Goal: Task Accomplishment & Management: Manage account settings

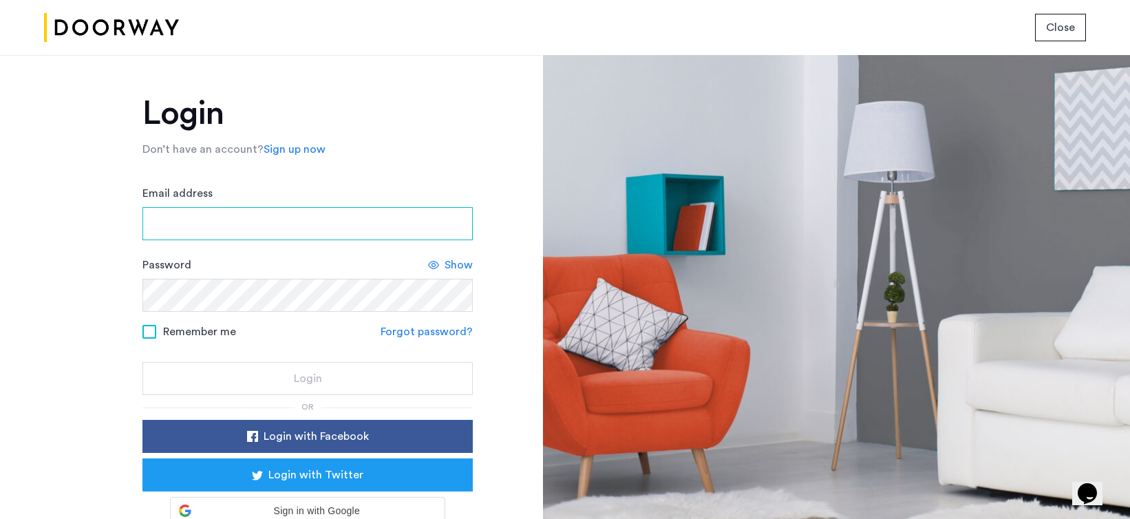
click at [277, 215] on input "Email address" at bounding box center [307, 223] width 330 height 33
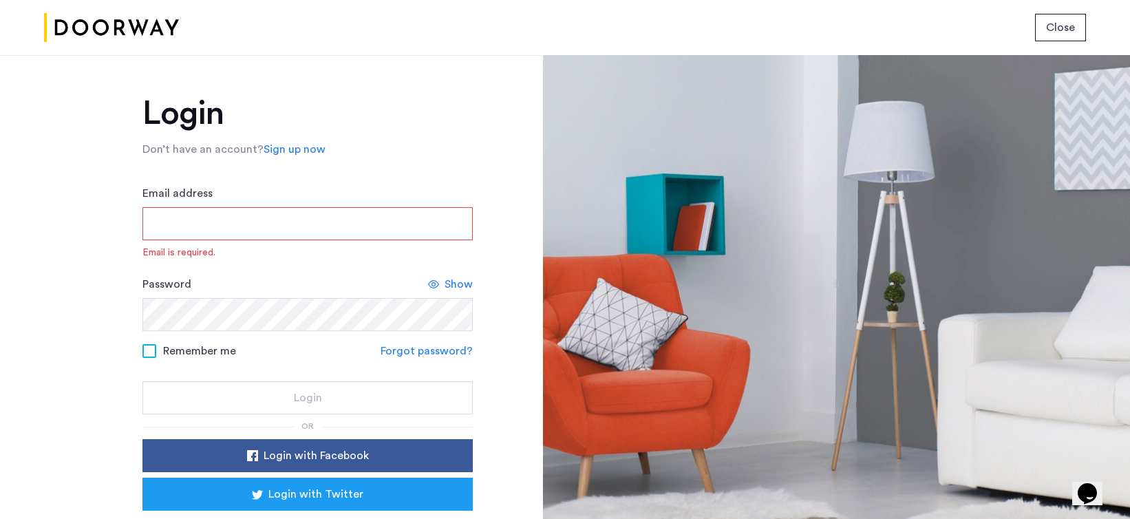
type input "**********"
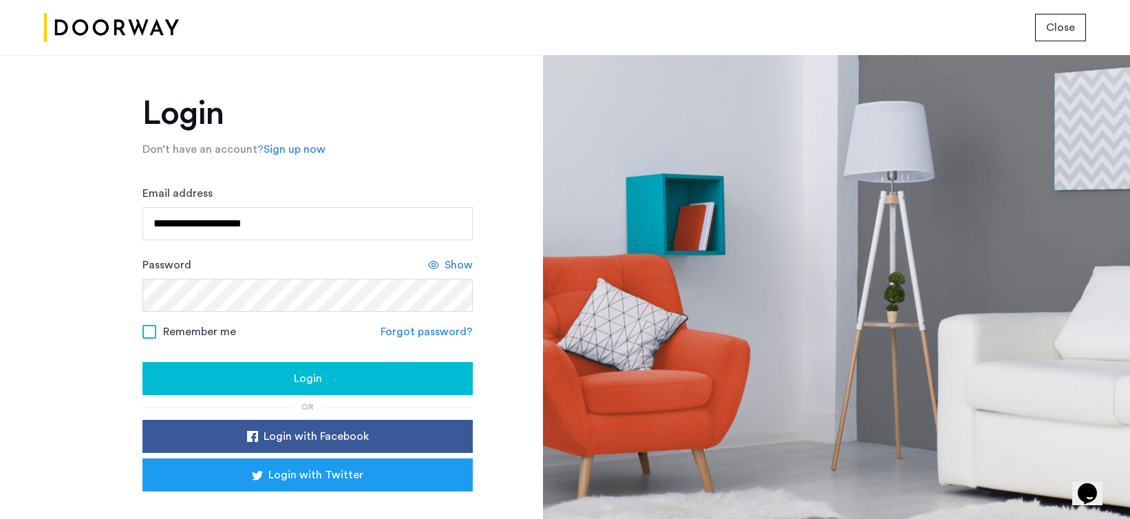
click at [345, 390] on button "Login" at bounding box center [307, 378] width 330 height 33
